Goal: Task Accomplishment & Management: Use online tool/utility

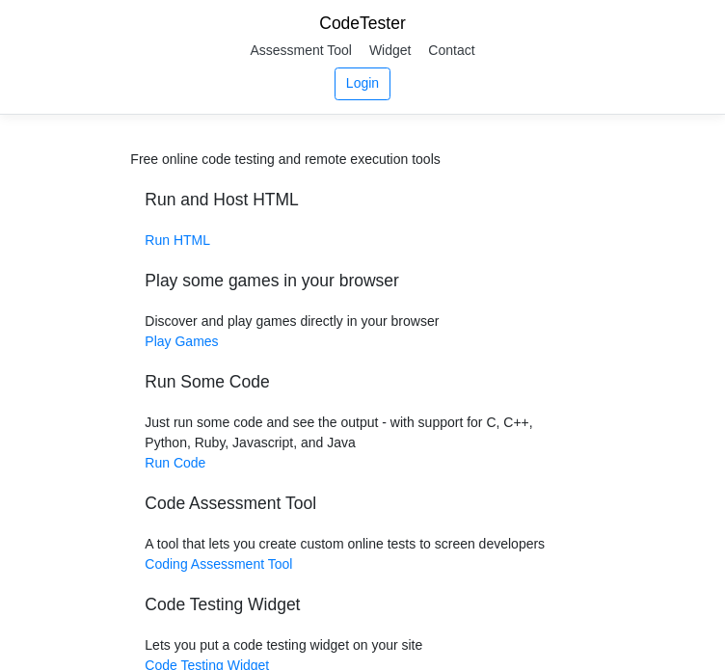
click at [208, 238] on div "Free online code testing and remote execution tools Run and Host HTML Run HTML …" at bounding box center [362, 412] width 464 height 526
click at [176, 228] on div "Free online code testing and remote execution tools Run and Host HTML Run HTML …" at bounding box center [362, 412] width 464 height 526
click at [176, 239] on link "Run HTML" at bounding box center [178, 239] width 66 height 15
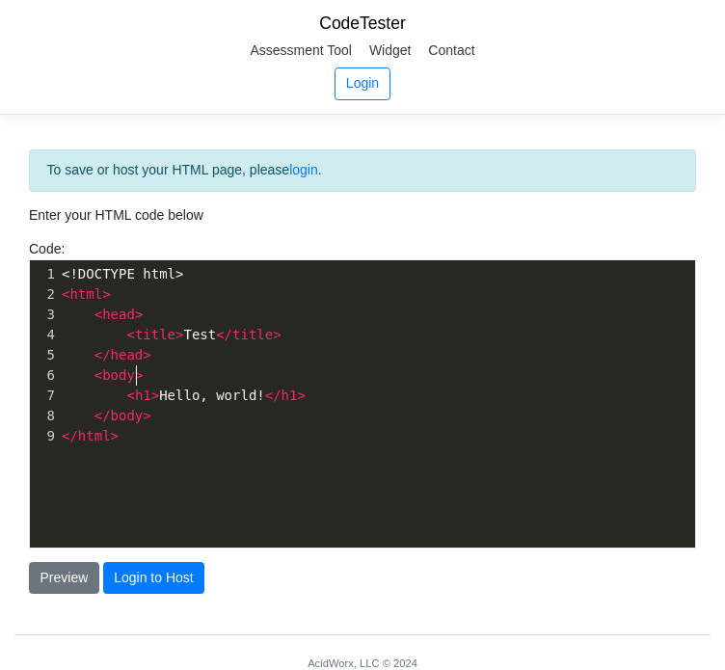
scroll to position [7, 0]
click at [220, 368] on pre "< body >" at bounding box center [384, 375] width 652 height 20
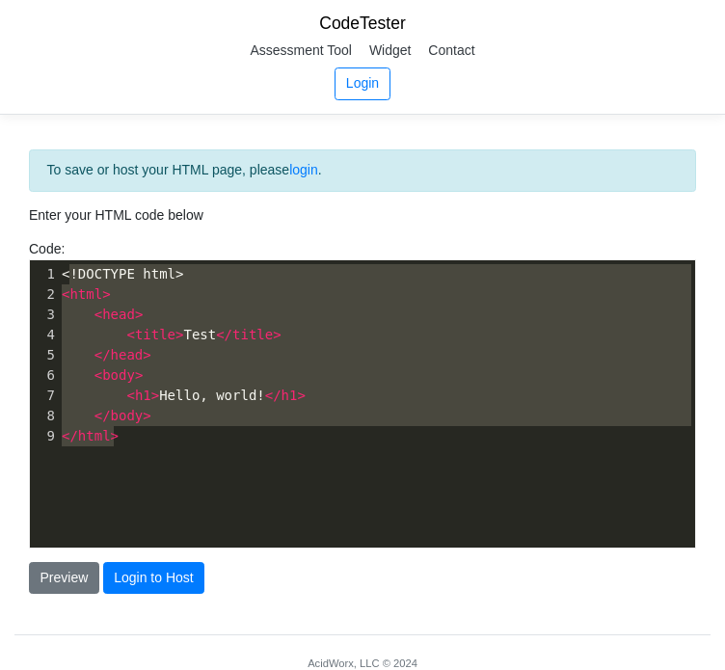
type textarea "<!DOCTYPE html> <html> <head> <title>Test</title> </head> <body> <h1>Hello, wor…"
drag, startPoint x: 181, startPoint y: 442, endPoint x: 63, endPoint y: 241, distance: 233.7
click at [63, 241] on div "Code: <!DOCTYPE html> <html> <head> <title>Test</title> </head> <body> <h1>Hell…" at bounding box center [362, 393] width 696 height 309
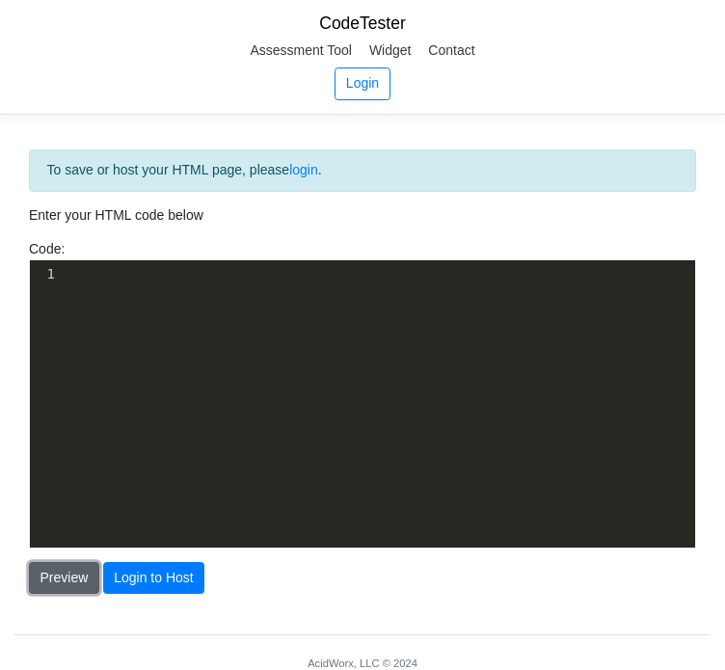
click at [58, 585] on button "Preview" at bounding box center [64, 578] width 70 height 33
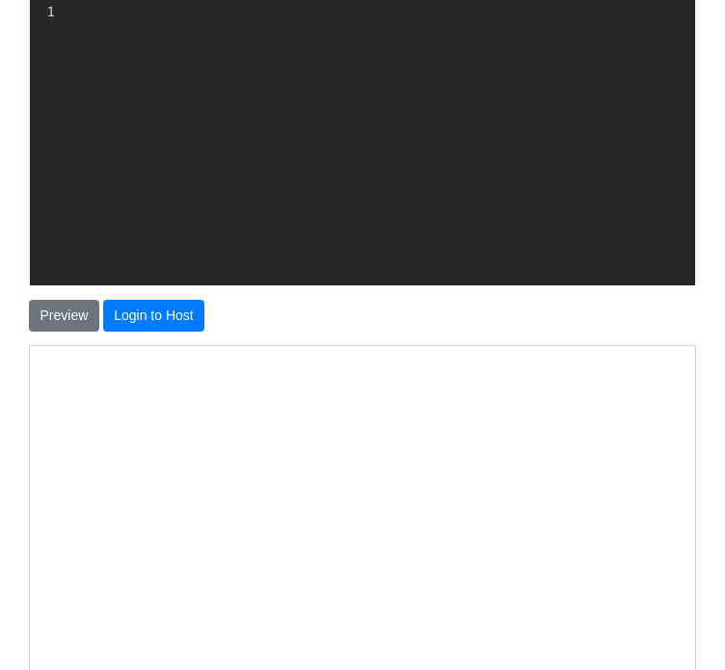
scroll to position [2, 0]
click at [218, 83] on div "​ x 1 ​" at bounding box center [377, 156] width 694 height 316
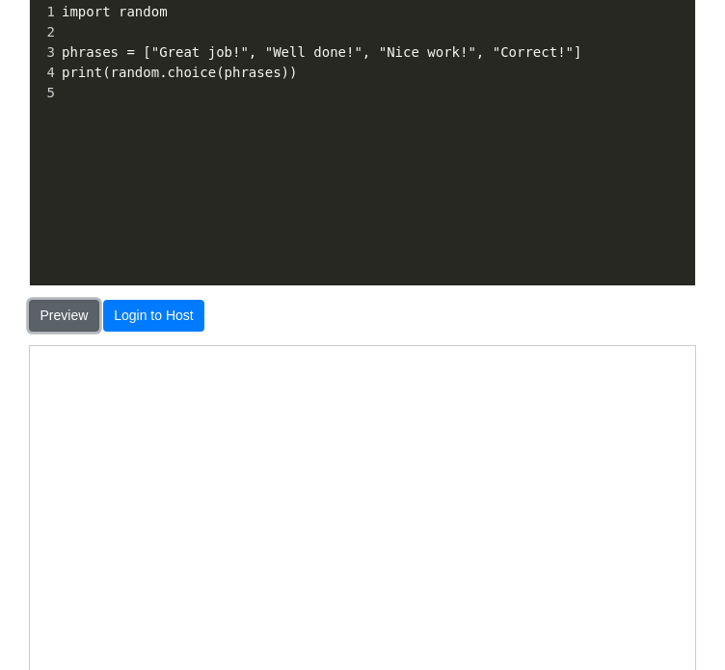
click at [62, 312] on button "Preview" at bounding box center [64, 316] width 70 height 33
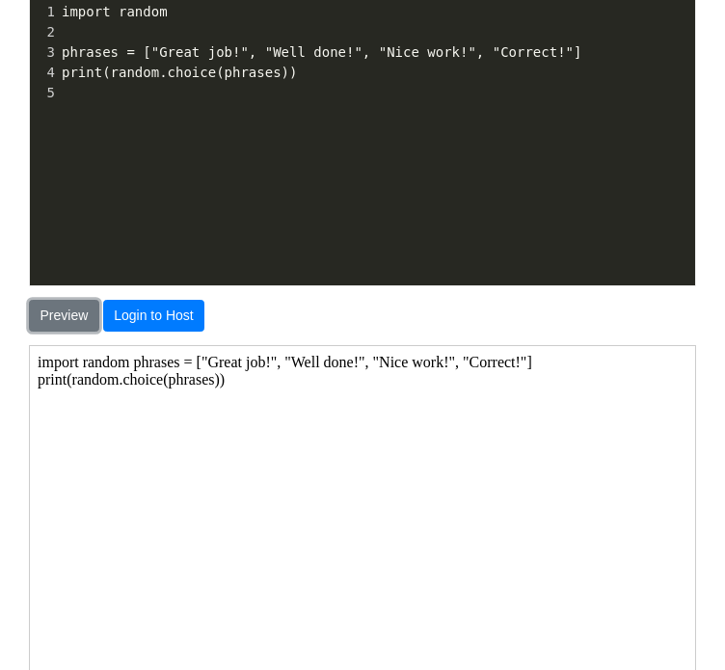
scroll to position [0, 0]
